Goal: Transaction & Acquisition: Book appointment/travel/reservation

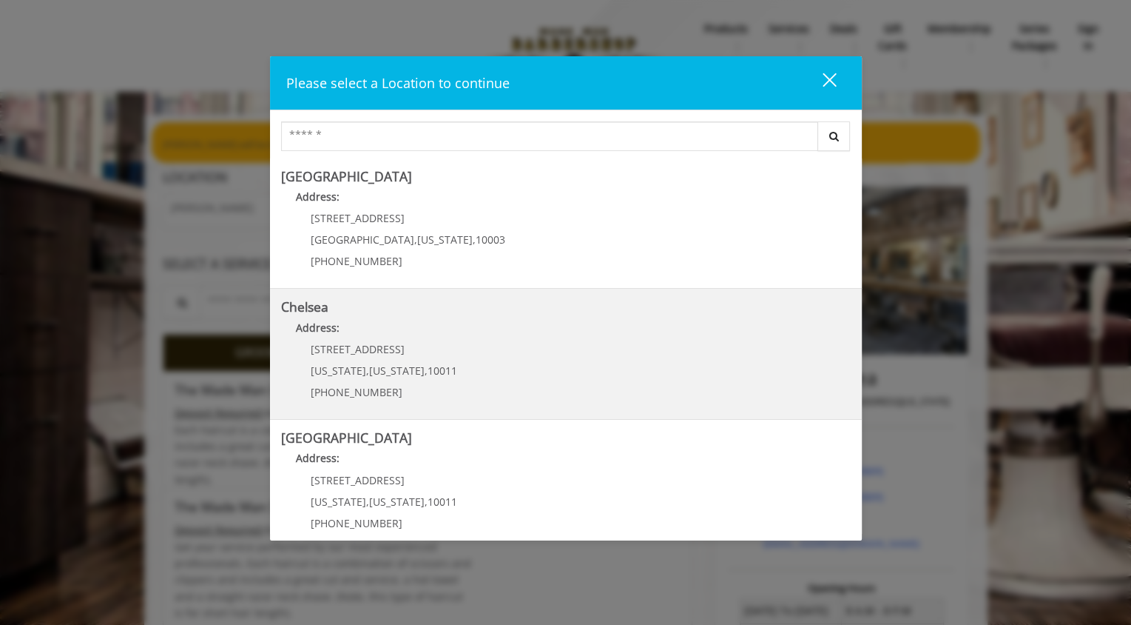
click at [488, 349] on link "Chelsea Address: [STREET_ADDRESS][US_STATE][US_STATE] (917) 639-3902" at bounding box center [566, 354] width 570 height 108
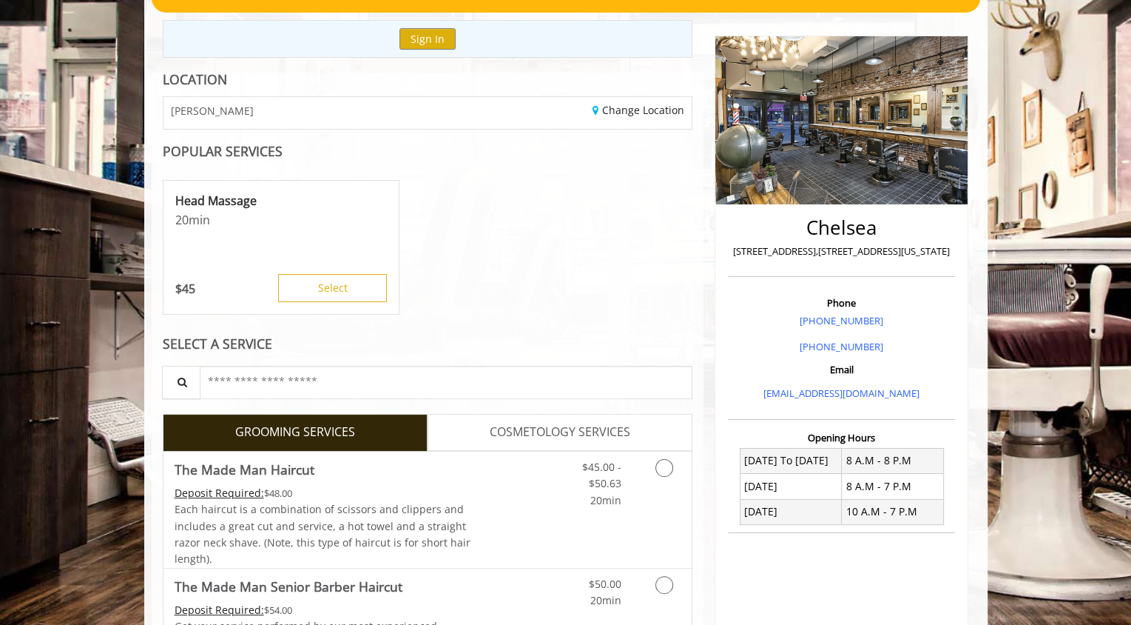
scroll to position [296, 0]
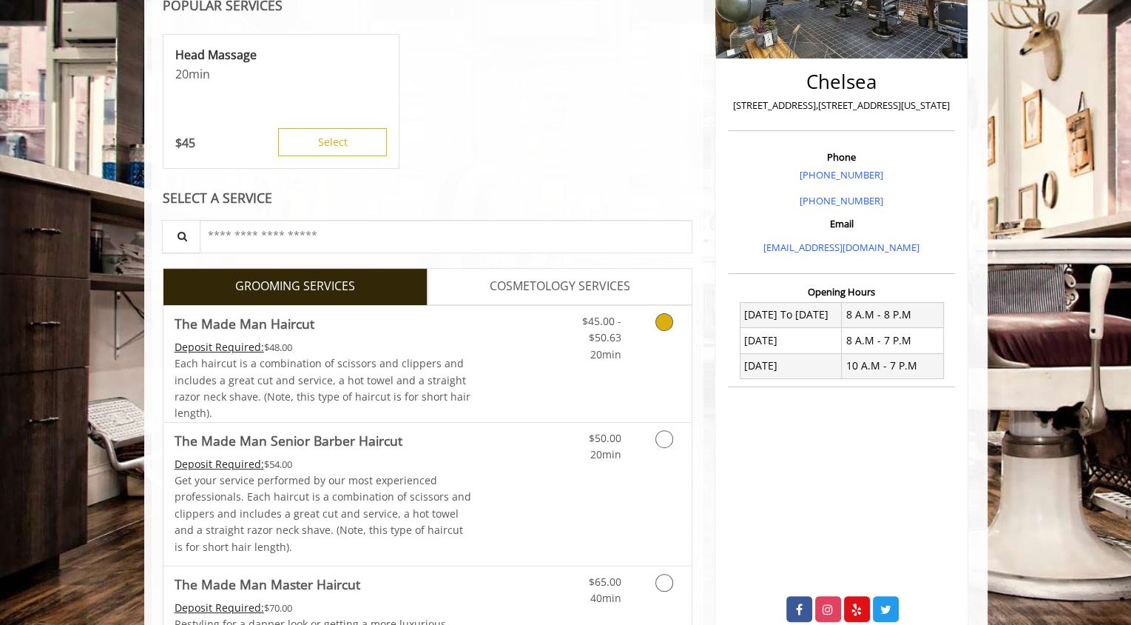
click at [656, 323] on icon "Grooming services" at bounding box center [665, 322] width 18 height 18
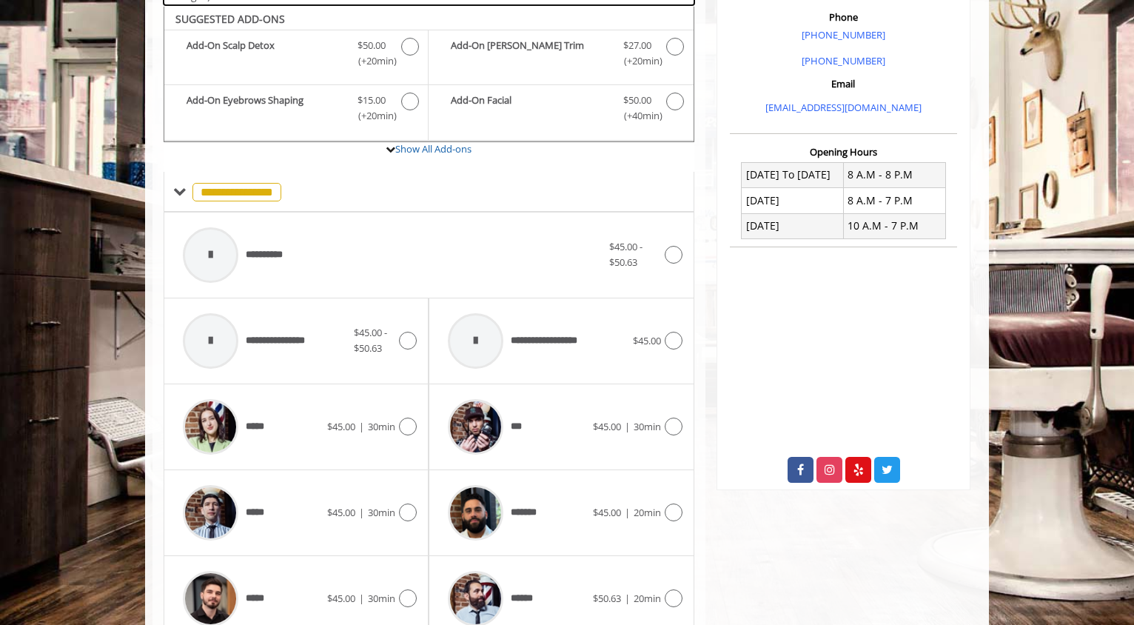
scroll to position [440, 0]
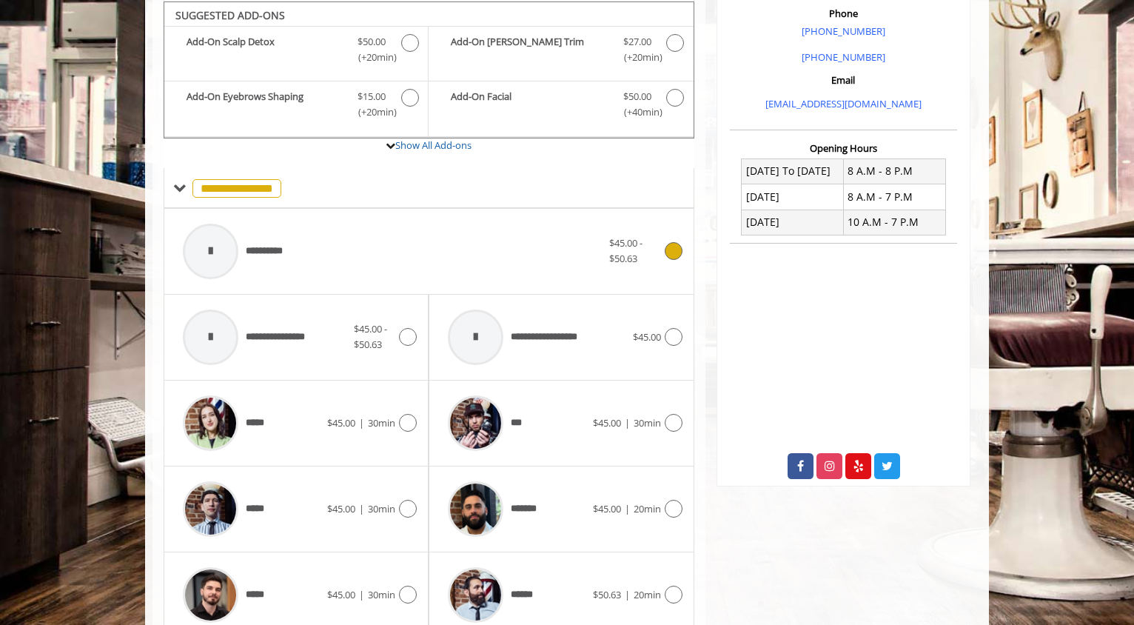
click at [337, 244] on div "**********" at bounding box center [392, 251] width 434 height 70
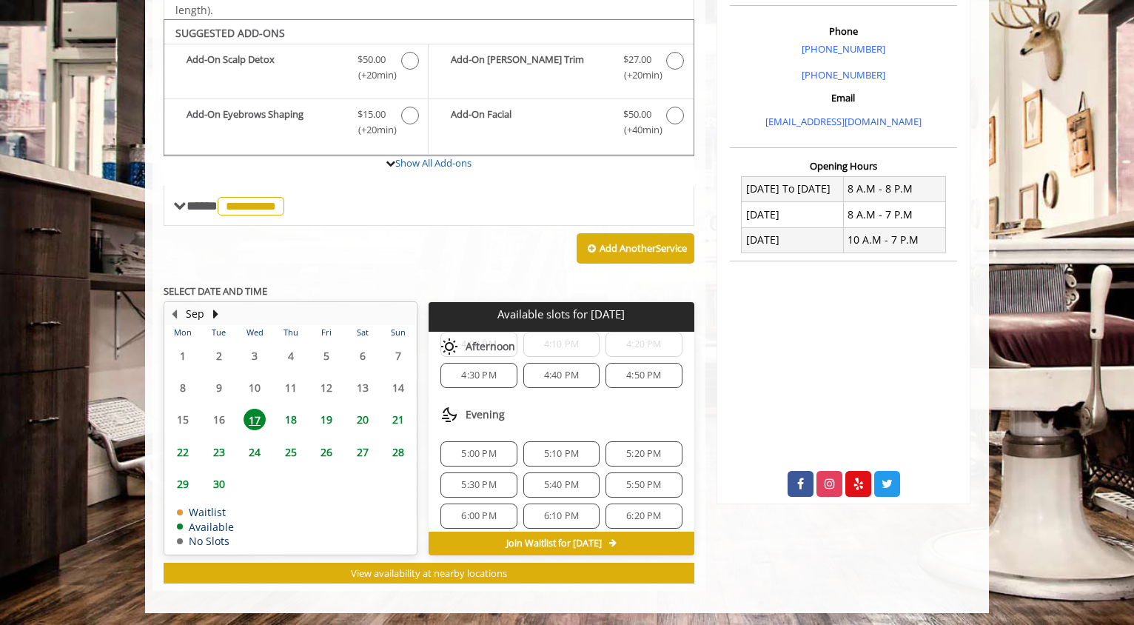
scroll to position [602, 0]
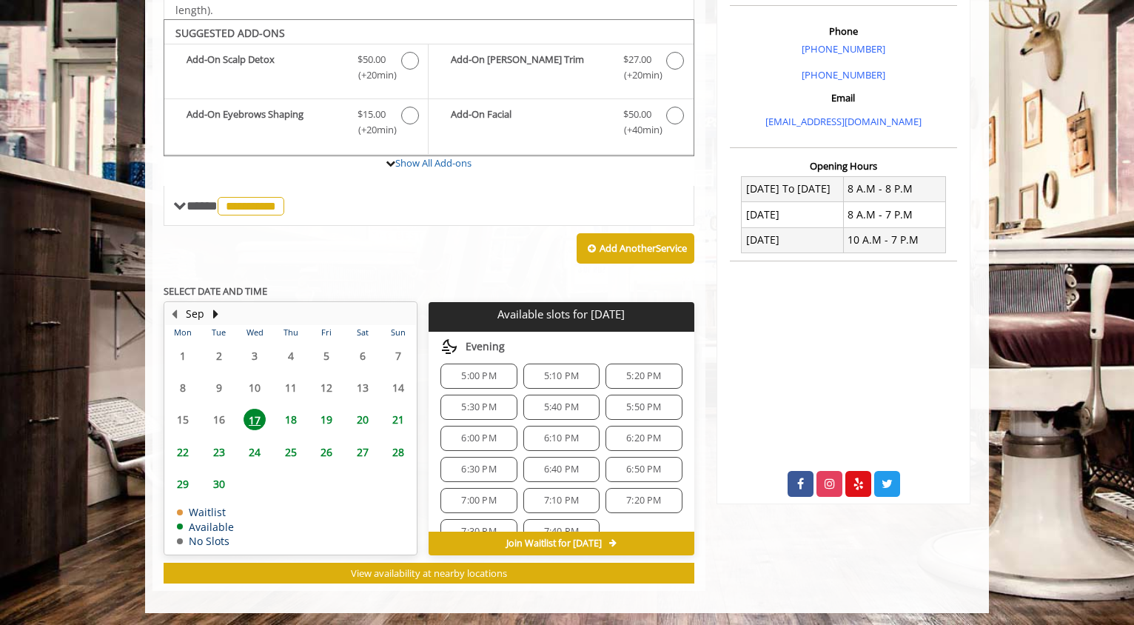
click at [480, 463] on span "6:30 PM" at bounding box center [478, 469] width 35 height 12
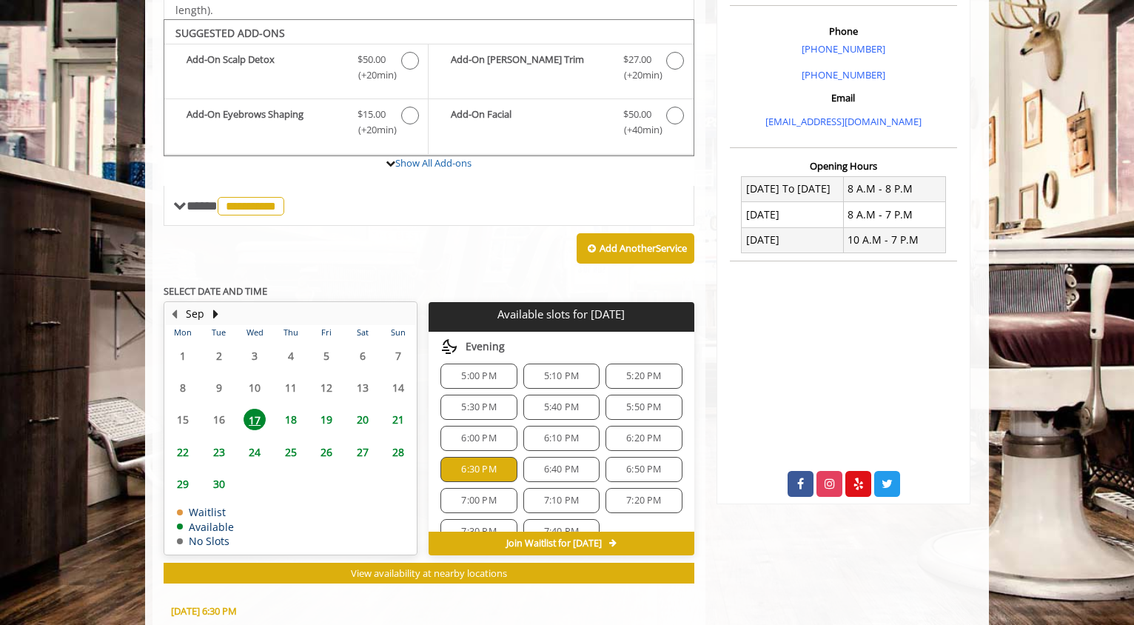
scroll to position [689, 0]
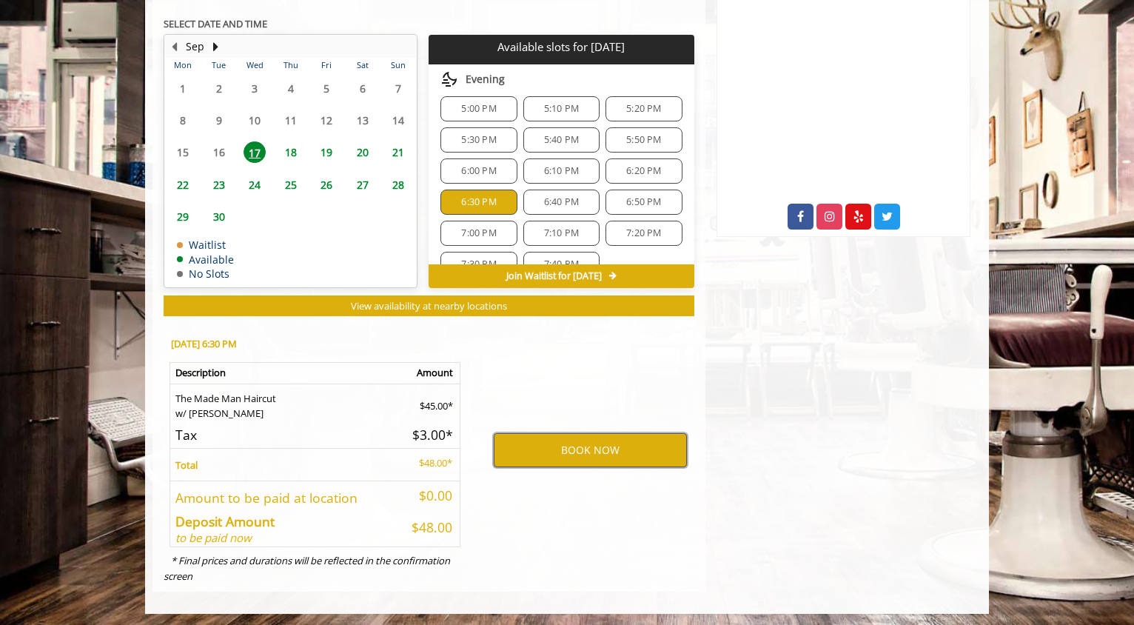
click at [599, 448] on button "BOOK NOW" at bounding box center [590, 450] width 193 height 34
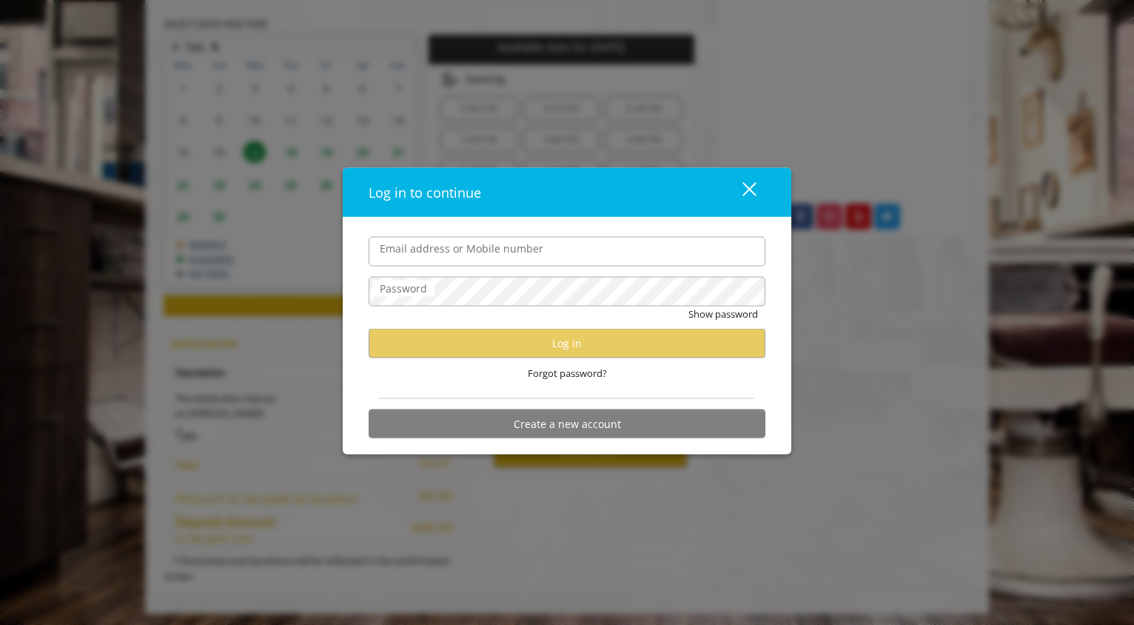
click at [458, 255] on input "Email address or Mobile number" at bounding box center [567, 251] width 397 height 30
type input "**********"
click at [427, 283] on label "Password" at bounding box center [403, 288] width 62 height 16
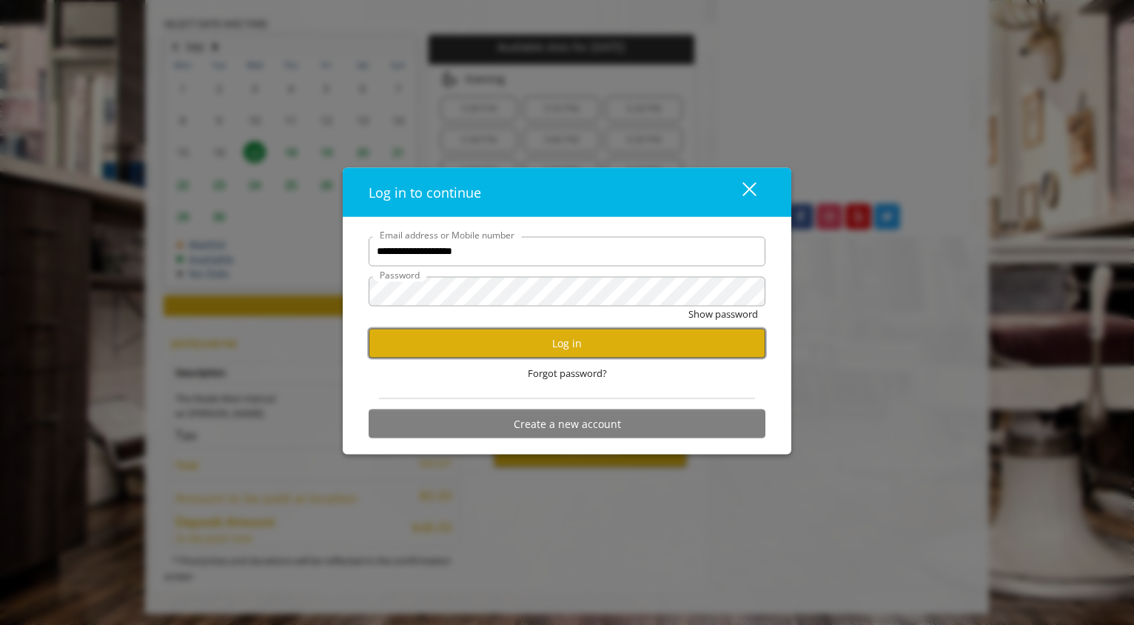
click at [512, 346] on button "Log in" at bounding box center [567, 343] width 397 height 29
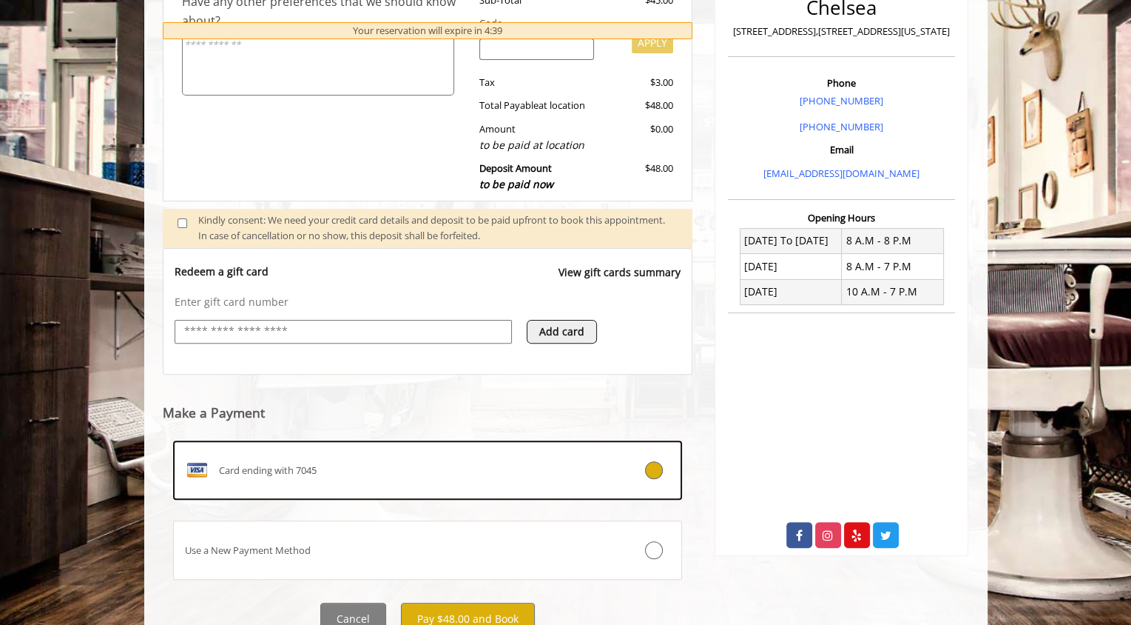
scroll to position [431, 0]
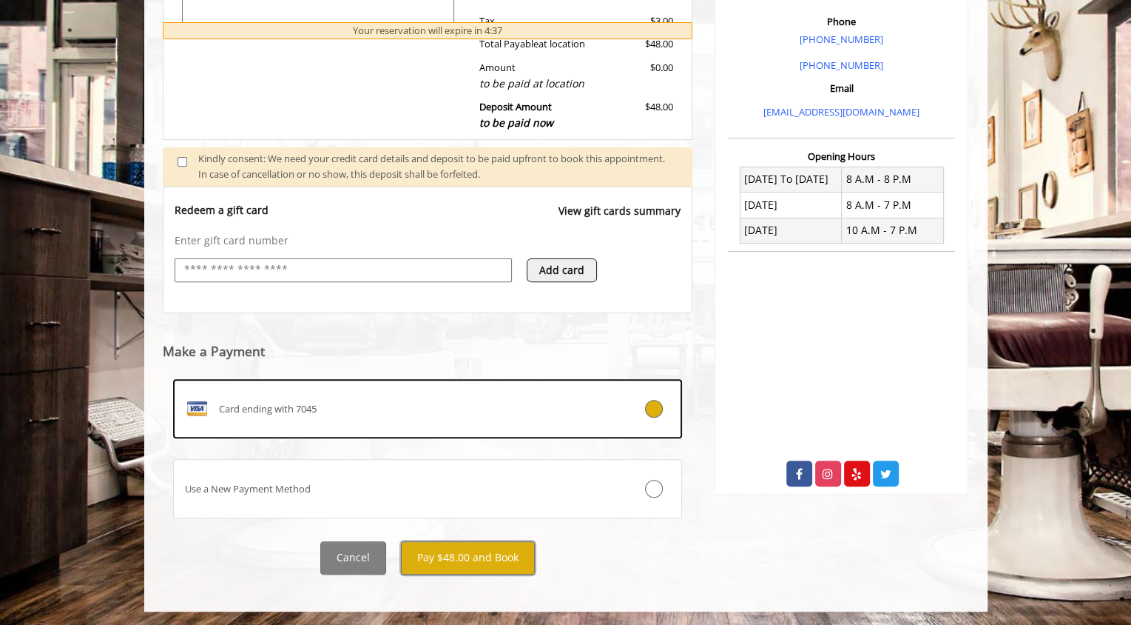
click at [494, 557] on button "Pay $48.00 and Book" at bounding box center [468, 557] width 134 height 33
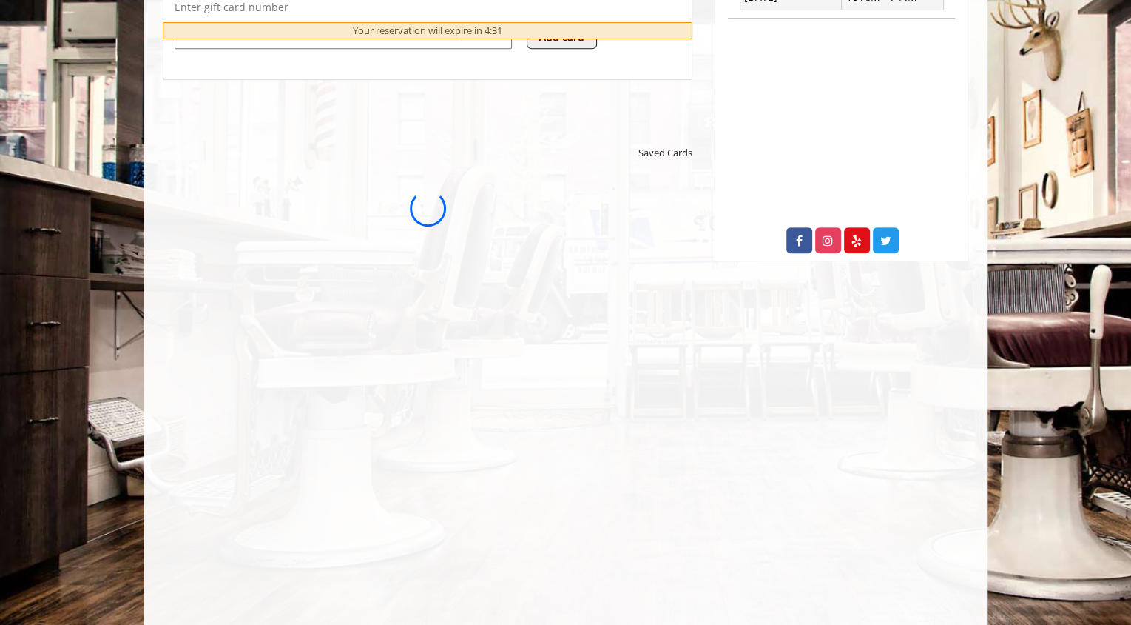
scroll to position [666, 0]
